Goal: Task Accomplishment & Management: Complete application form

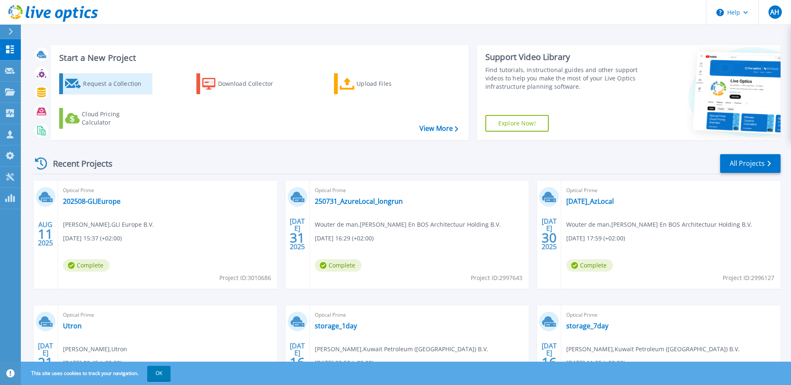
click at [113, 85] on div "Request a Collection" at bounding box center [116, 83] width 67 height 17
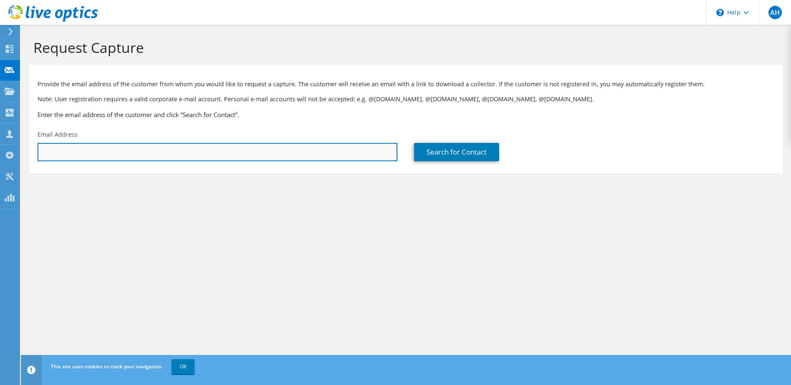
click at [129, 150] on input "text" at bounding box center [218, 152] width 360 height 18
type input "r"
click at [171, 151] on input "text" at bounding box center [218, 152] width 360 height 18
paste input "renzo.oomkes@247tailorsteel.com"
type input "renzo.oomkes@247tailorsteel.com"
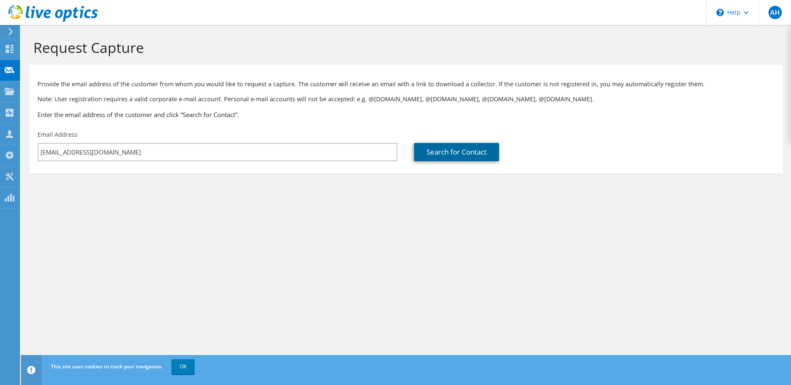
click at [431, 154] on link "Search for Contact" at bounding box center [456, 152] width 85 height 18
type input "247TailorSteel"
type input "Renzo"
type input "Oomkes"
type input "Netherlands"
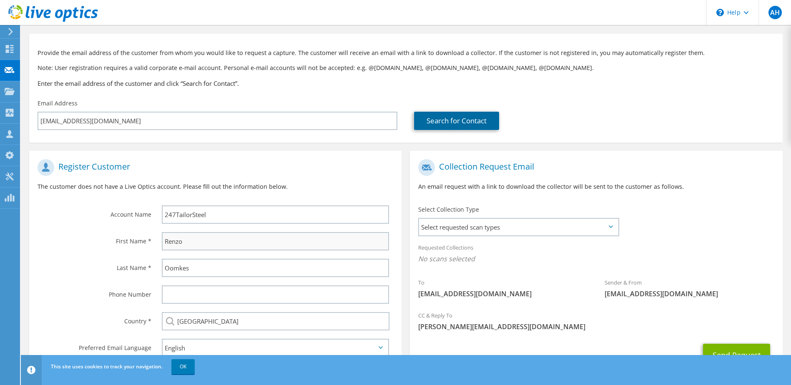
scroll to position [71, 0]
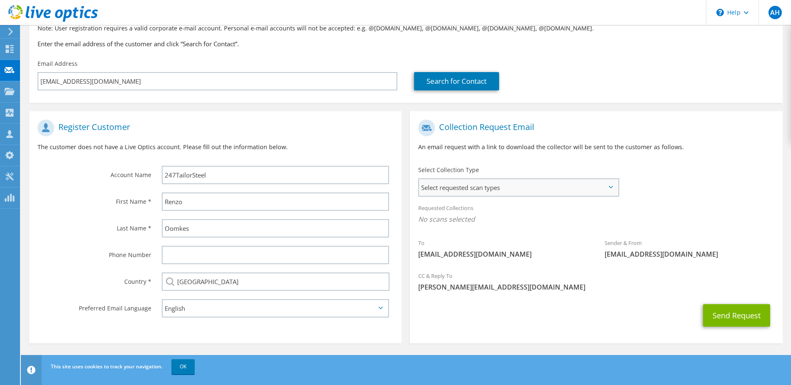
click at [494, 185] on span "Select requested scan types" at bounding box center [518, 187] width 198 height 17
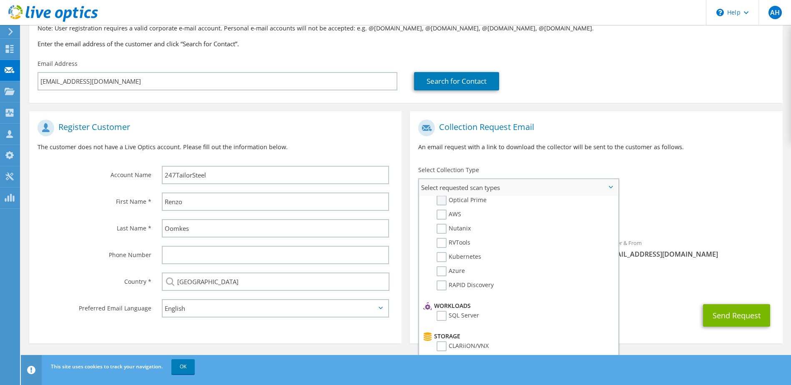
scroll to position [0, 0]
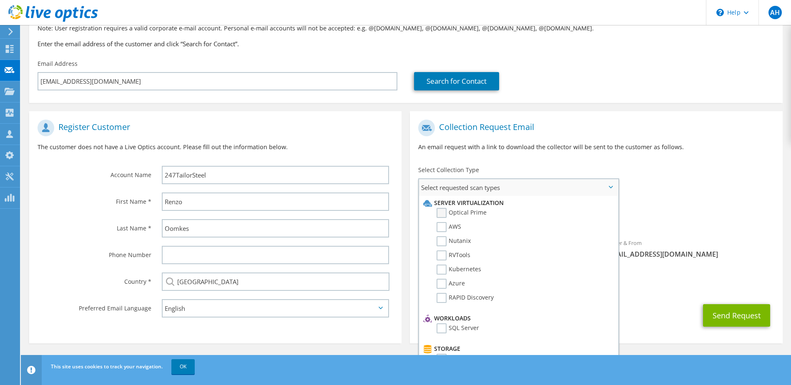
click at [443, 209] on label "Optical Prime" at bounding box center [462, 213] width 50 height 10
click at [0, 0] on input "Optical Prime" at bounding box center [0, 0] width 0 height 0
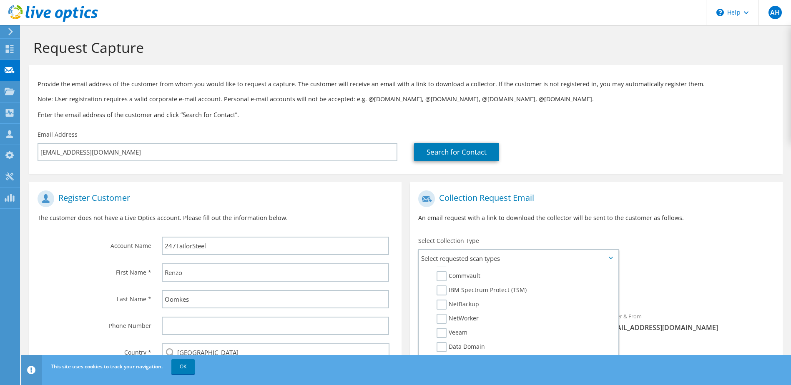
click at [647, 235] on div "To renzo.oomkes@247tailorsteel.com Sender & From liveoptics@liveoptics.com" at bounding box center [596, 263] width 372 height 154
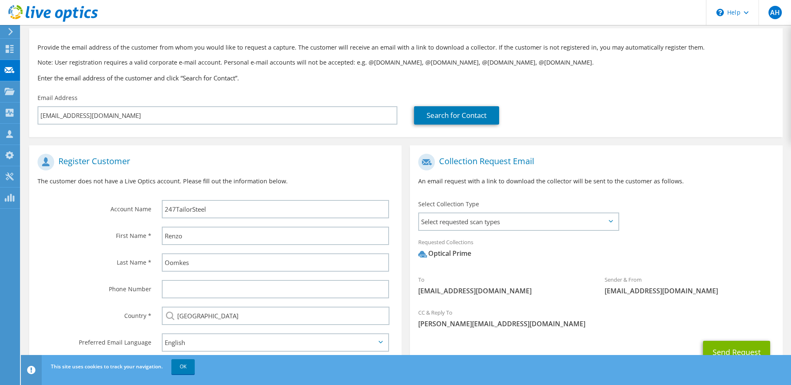
scroll to position [73, 0]
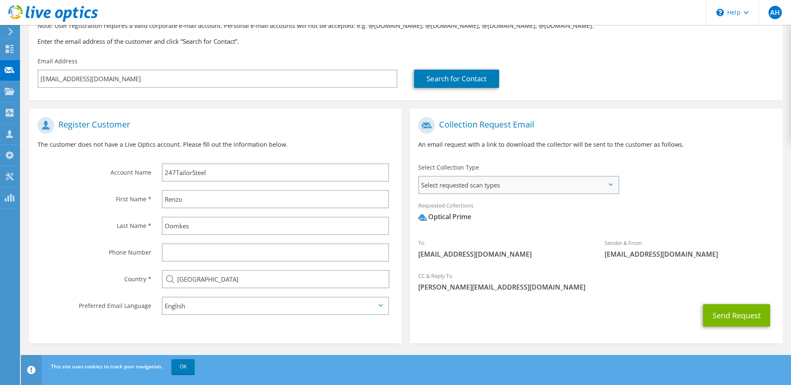
click at [608, 183] on span "Select requested scan types" at bounding box center [518, 185] width 198 height 17
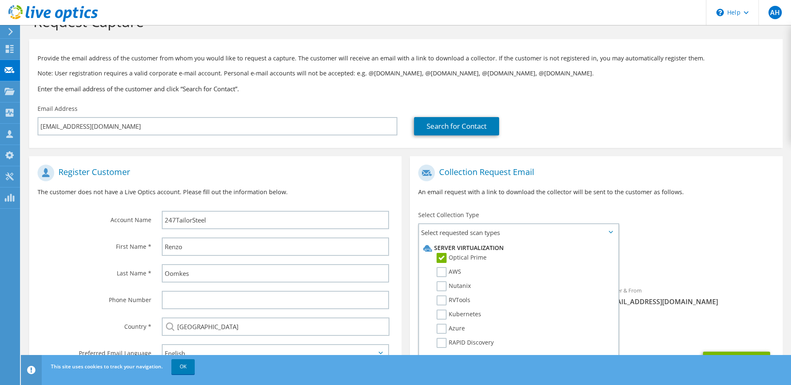
scroll to position [0, 0]
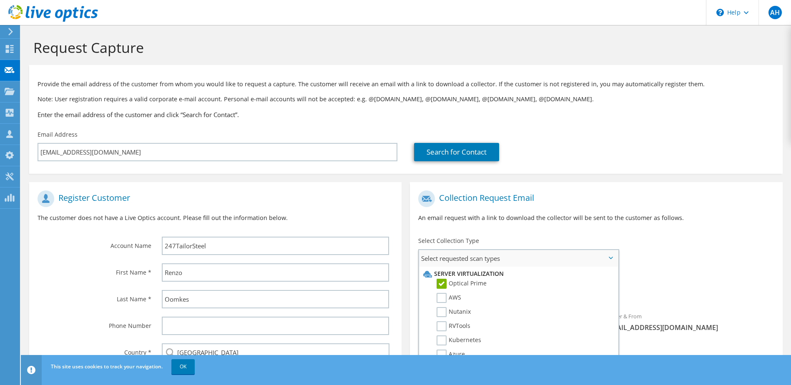
click at [605, 255] on span "Select requested scan types" at bounding box center [518, 258] width 198 height 17
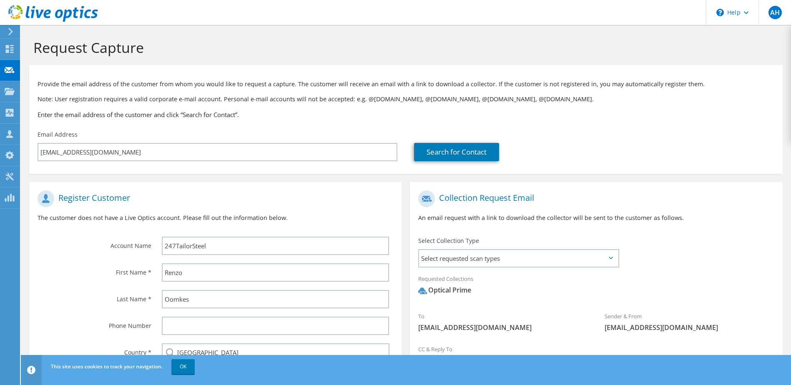
click at [640, 237] on div "To renzo.oomkes@247tailorsteel.com Sender & From liveoptics@liveoptics.com" at bounding box center [596, 263] width 372 height 154
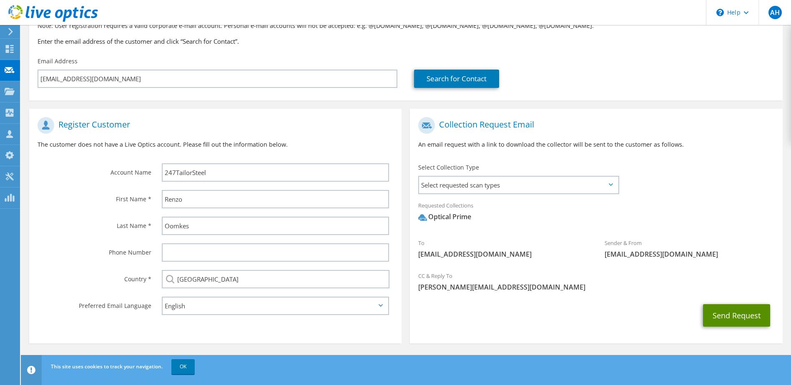
click at [730, 318] on button "Send Request" at bounding box center [736, 315] width 67 height 23
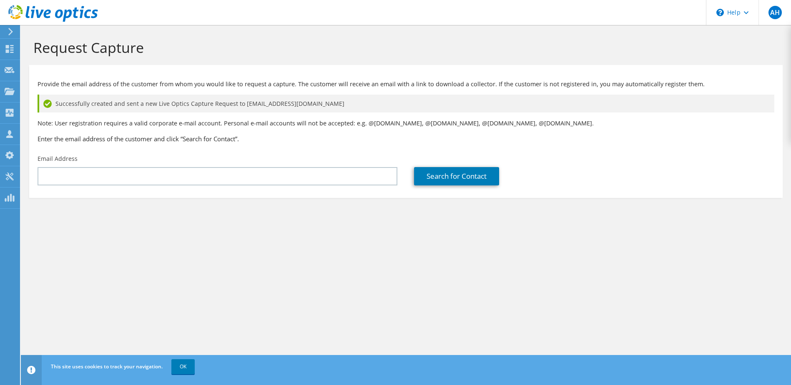
click at [33, 11] on use at bounding box center [53, 13] width 90 height 17
